Goal: Communication & Community: Answer question/provide support

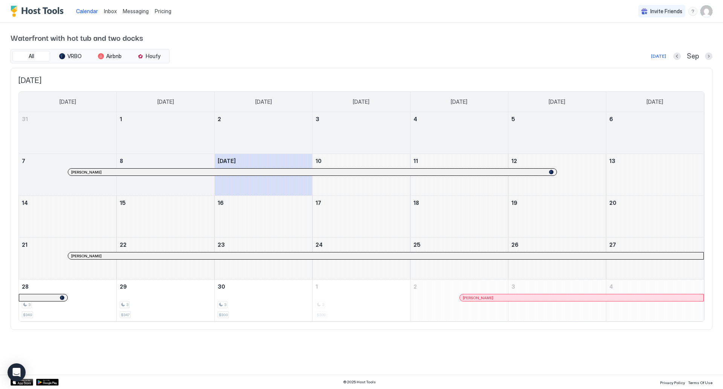
click at [109, 14] on span "Inbox" at bounding box center [110, 11] width 13 height 6
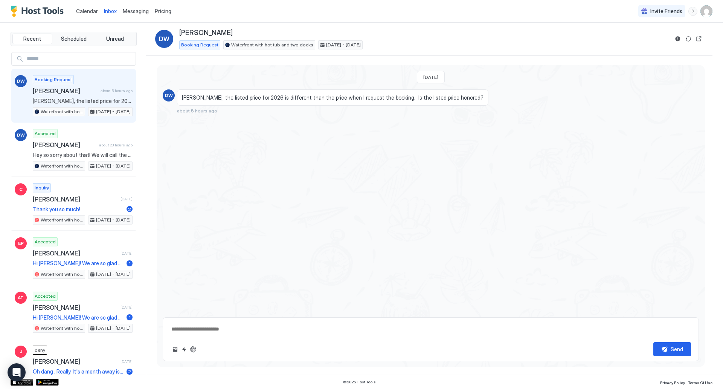
click at [261, 98] on span "[PERSON_NAME], the listed price for 2026 is different than the price when I req…" at bounding box center [333, 97] width 302 height 7
click at [84, 84] on div "Booking Request [PERSON_NAME] about 5 hours ago [PERSON_NAME], the listed price…" at bounding box center [83, 95] width 100 height 41
type textarea "*"
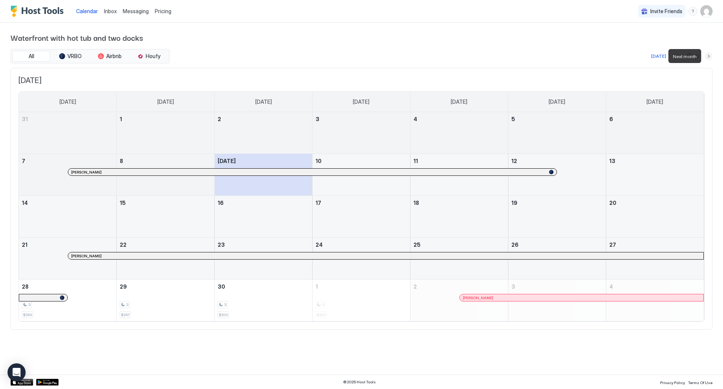
click at [710, 55] on button "Next month" at bounding box center [709, 56] width 8 height 8
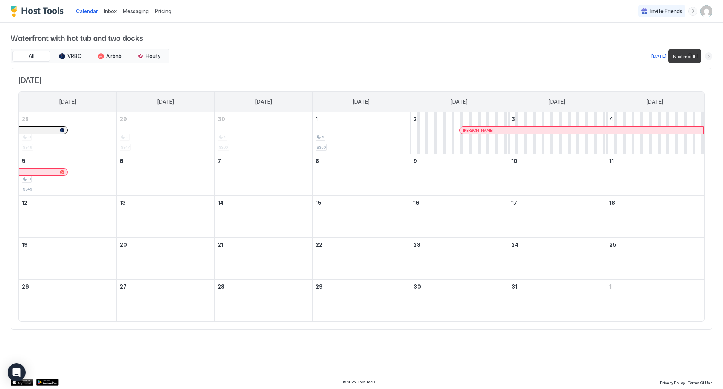
click at [710, 55] on button "Next month" at bounding box center [709, 56] width 8 height 8
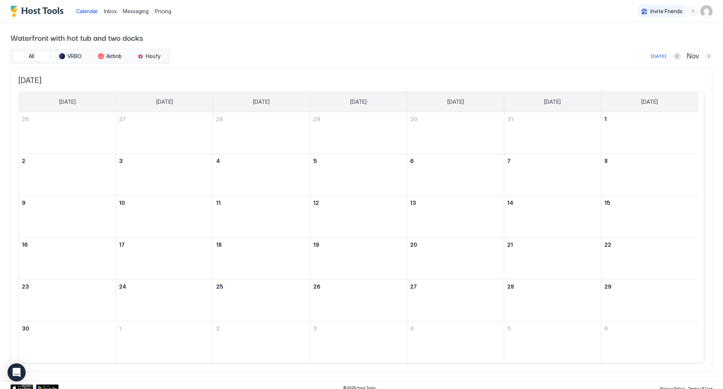
click at [705, 53] on button "Next month" at bounding box center [709, 56] width 8 height 8
click at [707, 54] on button "Next month" at bounding box center [709, 56] width 8 height 8
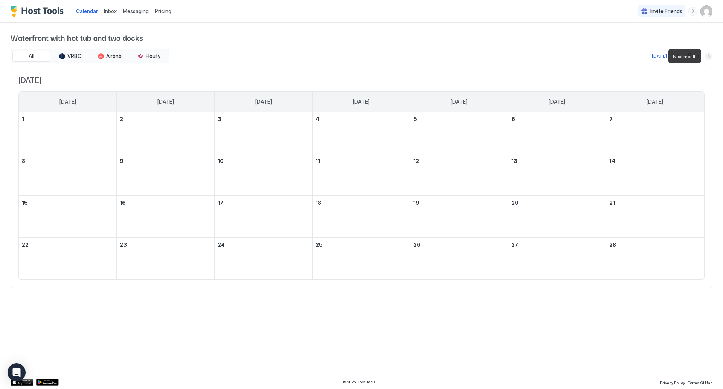
click at [707, 56] on button "Next month" at bounding box center [709, 56] width 8 height 8
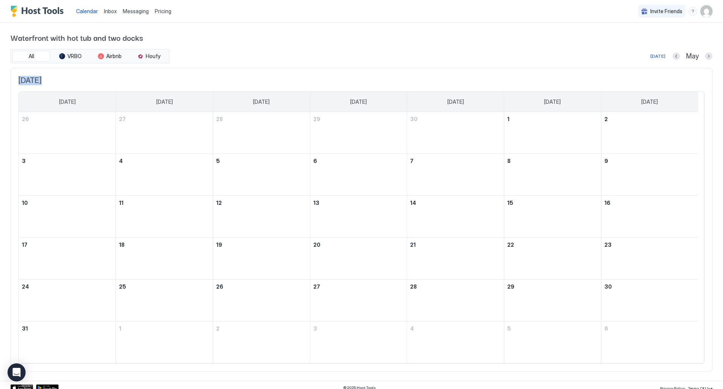
click at [707, 56] on div "Waterfront with hot tub and two docks All VRBO Airbnb Houfy Today May May 2026 …" at bounding box center [361, 202] width 723 height 358
click at [705, 55] on button "Next month" at bounding box center [709, 56] width 8 height 8
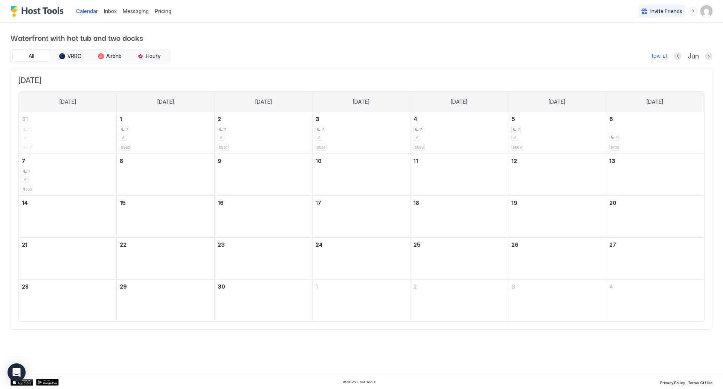
click at [704, 56] on div "Jun" at bounding box center [694, 56] width 38 height 9
click at [708, 55] on button "Next month" at bounding box center [709, 56] width 8 height 8
click at [708, 56] on button "Next month" at bounding box center [709, 56] width 8 height 8
click at [708, 56] on div "Waterfront with hot tub and two docks All VRBO Airbnb Houfy Today Aug August 20…" at bounding box center [361, 202] width 723 height 358
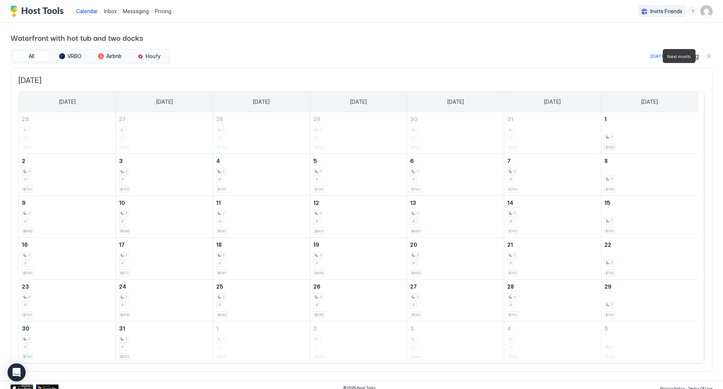
click at [705, 55] on button "Next month" at bounding box center [709, 56] width 8 height 8
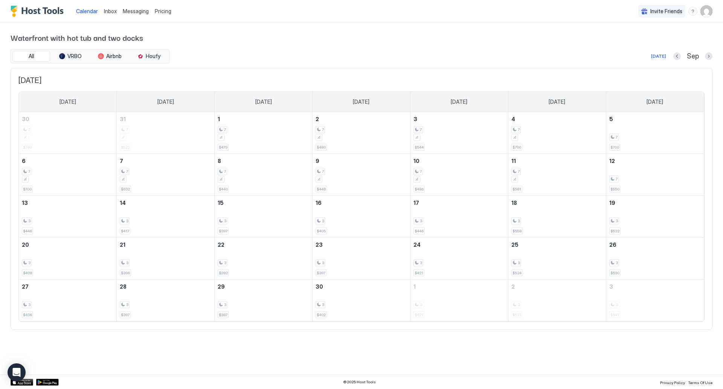
click at [241, 49] on div "Waterfront with hot tub and two docks All VRBO Airbnb Houfy Today Sep September…" at bounding box center [362, 181] width 702 height 316
